Goal: Check status: Check status

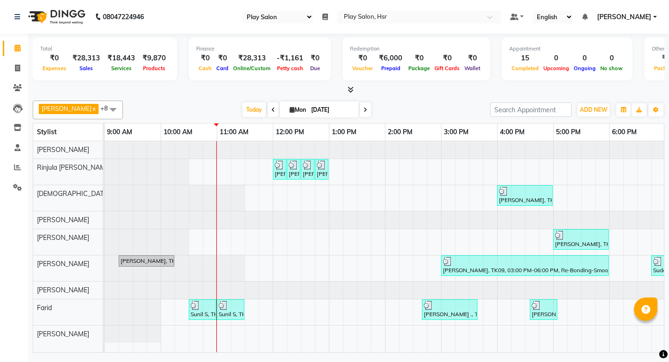
select select "92"
click at [352, 89] on icon at bounding box center [351, 89] width 6 height 7
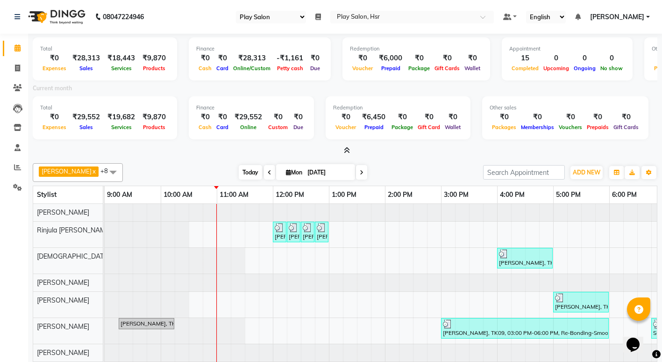
click at [239, 169] on span "Today" at bounding box center [250, 172] width 23 height 14
type input "02-09-2025"
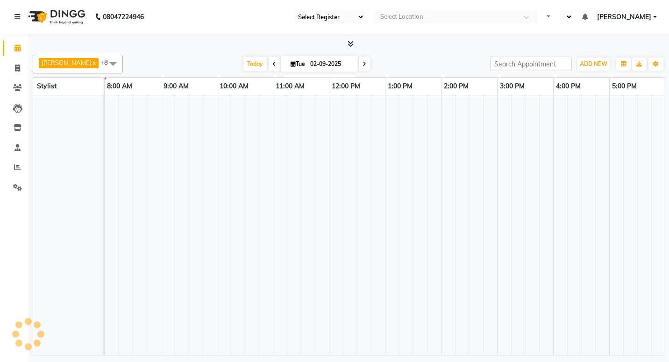
select select "92"
select select "en"
